Goal: Task Accomplishment & Management: Manage account settings

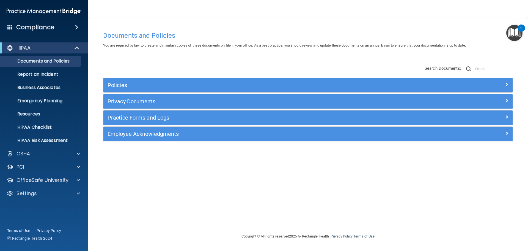
click at [51, 30] on h4 "Compliance" at bounding box center [35, 27] width 38 height 8
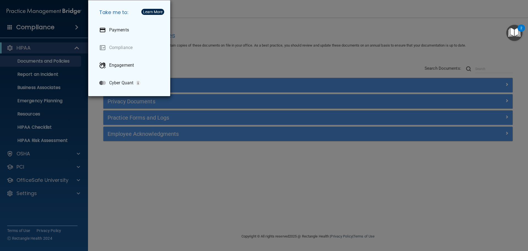
click at [238, 67] on div "Take me to: Payments Compliance Engagement Cyber Quant" at bounding box center [264, 125] width 528 height 251
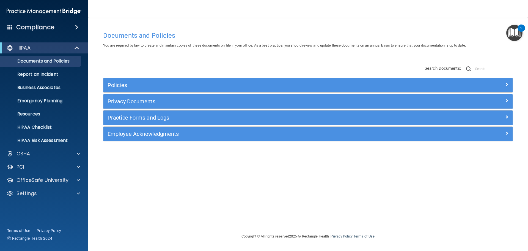
click at [29, 24] on h4 "Compliance" at bounding box center [35, 27] width 38 height 8
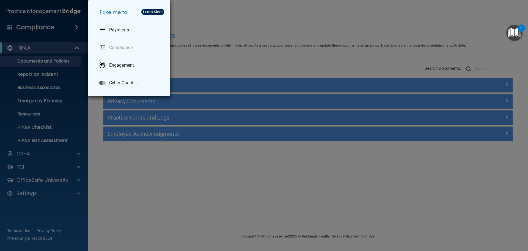
click at [279, 31] on div "Take me to: Payments Compliance Engagement Cyber Quant" at bounding box center [264, 125] width 528 height 251
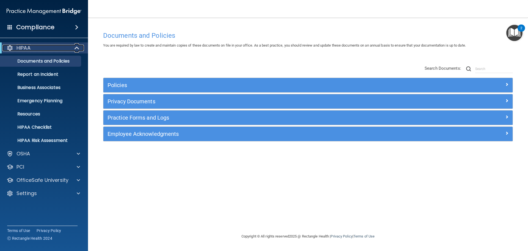
click at [23, 51] on p "HIPAA" at bounding box center [24, 48] width 14 height 7
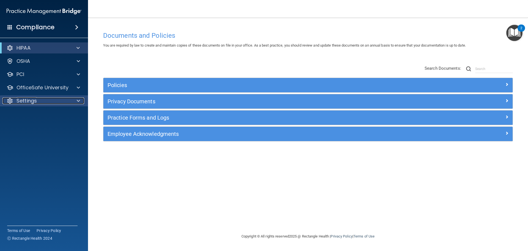
click at [26, 100] on p "Settings" at bounding box center [27, 100] width 20 height 7
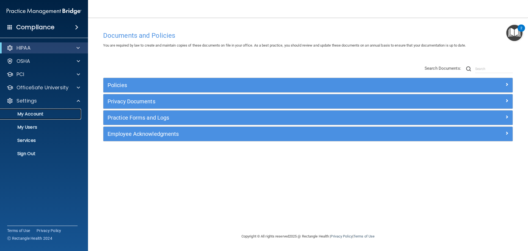
click at [26, 112] on p "My Account" at bounding box center [41, 114] width 75 height 6
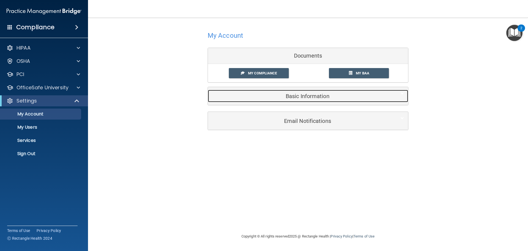
click at [304, 95] on h5 "Basic Information" at bounding box center [299, 96] width 175 height 6
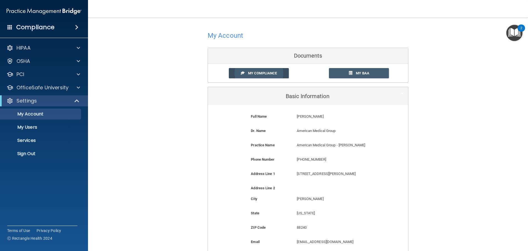
click at [237, 71] on link "My Compliance" at bounding box center [259, 73] width 60 height 10
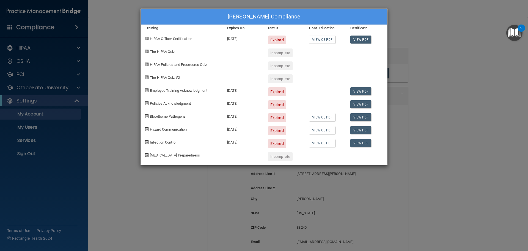
click at [355, 54] on div at bounding box center [366, 50] width 41 height 13
click at [450, 37] on div "[PERSON_NAME] Compliance Training Expires On Status Cont. Education Certificate…" at bounding box center [264, 125] width 528 height 251
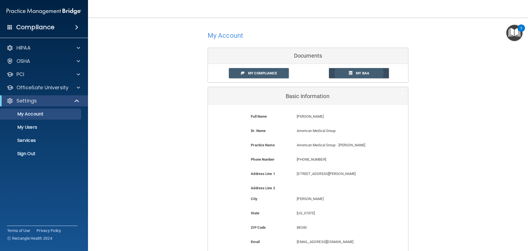
click at [361, 73] on span "My BAA" at bounding box center [362, 73] width 13 height 4
click at [30, 73] on div "PCI" at bounding box center [36, 74] width 68 height 7
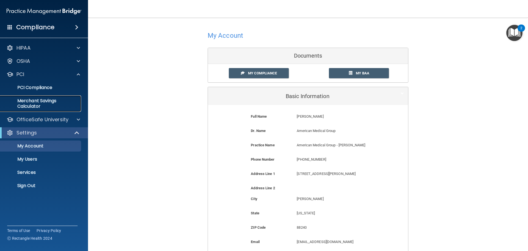
click at [32, 103] on p "Merchant Savings Calculator" at bounding box center [41, 103] width 75 height 11
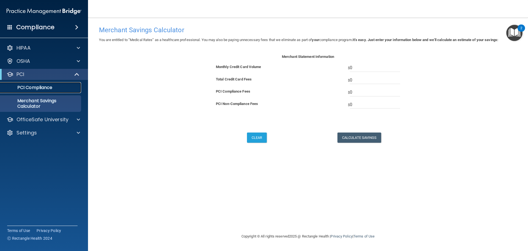
click at [51, 91] on link "PCI Compliance" at bounding box center [37, 87] width 87 height 11
